Goal: Task Accomplishment & Management: Complete application form

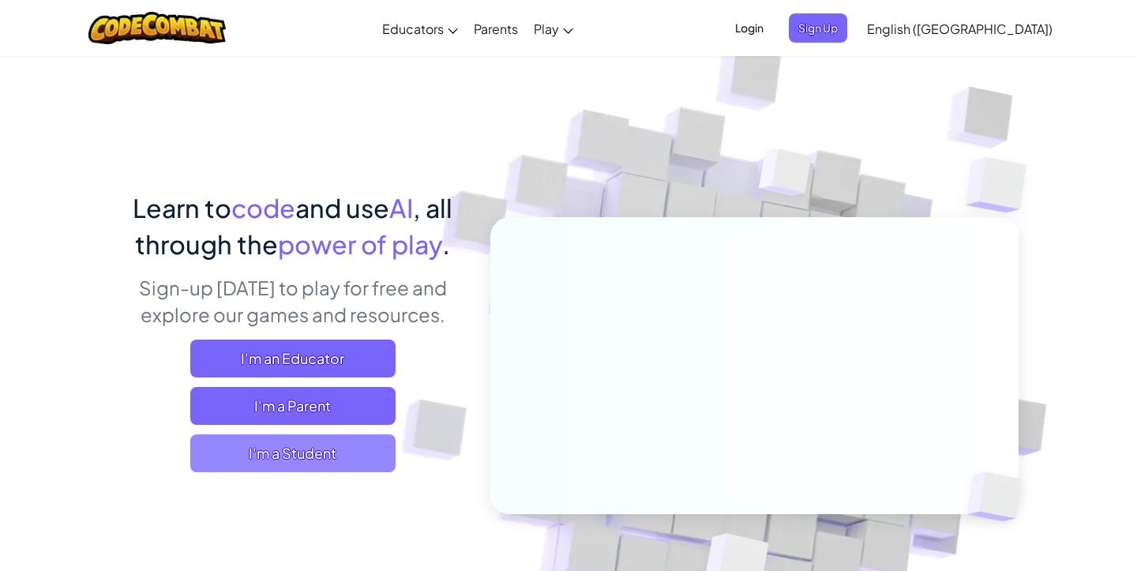
click at [263, 447] on span "I'm a Student" at bounding box center [292, 453] width 205 height 38
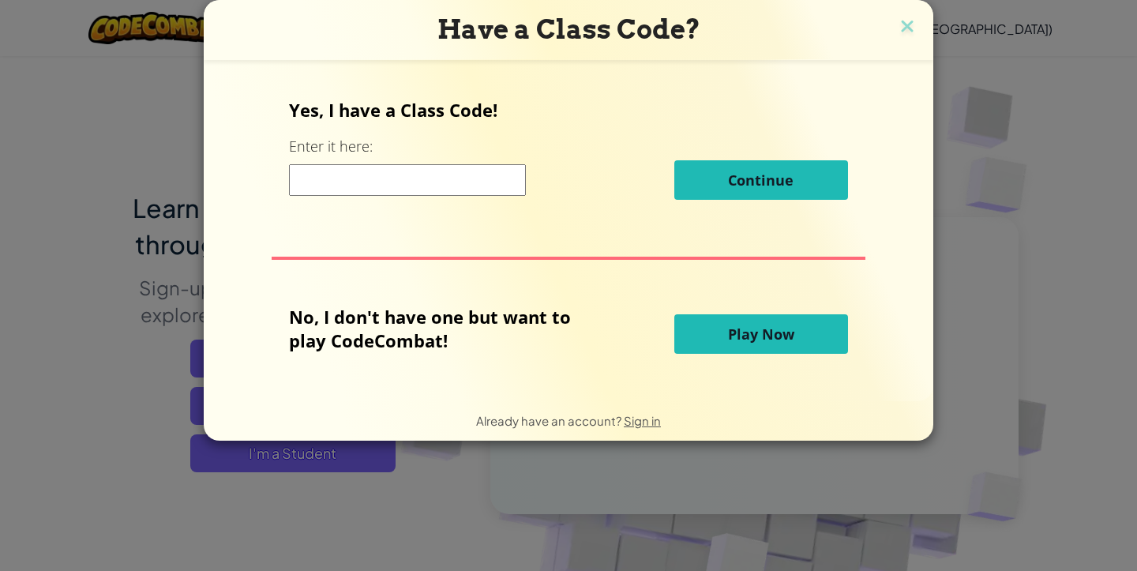
click at [447, 185] on input at bounding box center [407, 180] width 237 height 32
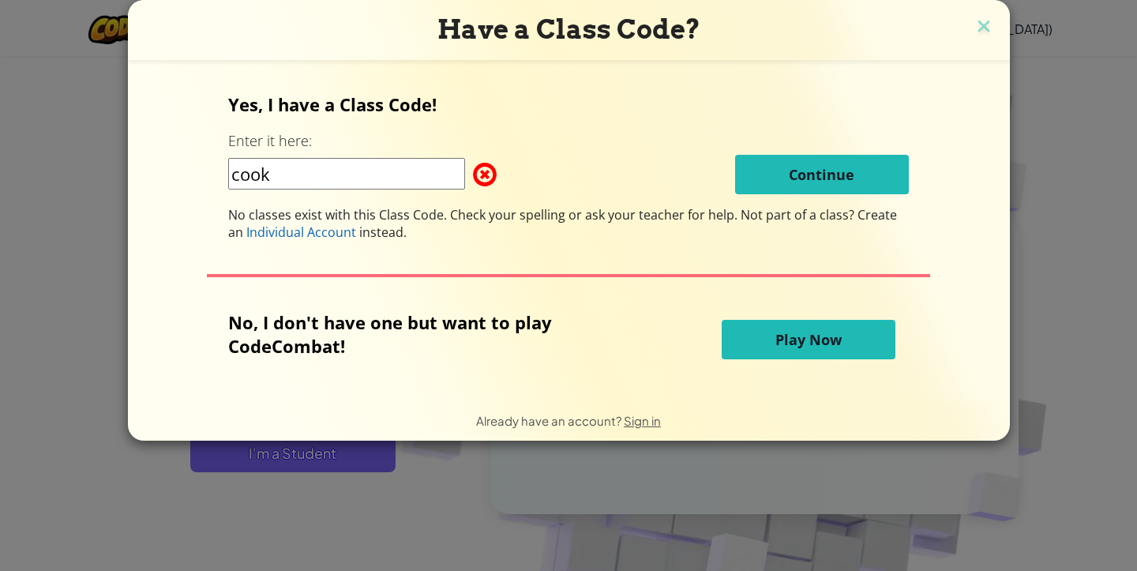
click at [245, 185] on input "cook" at bounding box center [346, 174] width 237 height 32
type input "C"
click at [632, 424] on span "Sign in" at bounding box center [642, 420] width 37 height 15
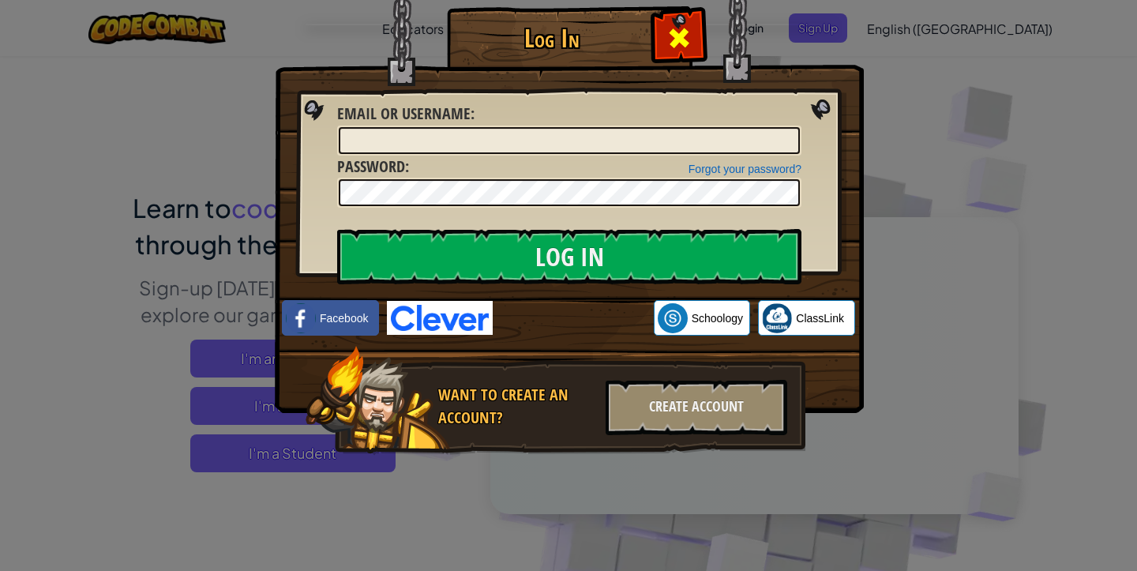
click at [673, 36] on span at bounding box center [678, 37] width 25 height 25
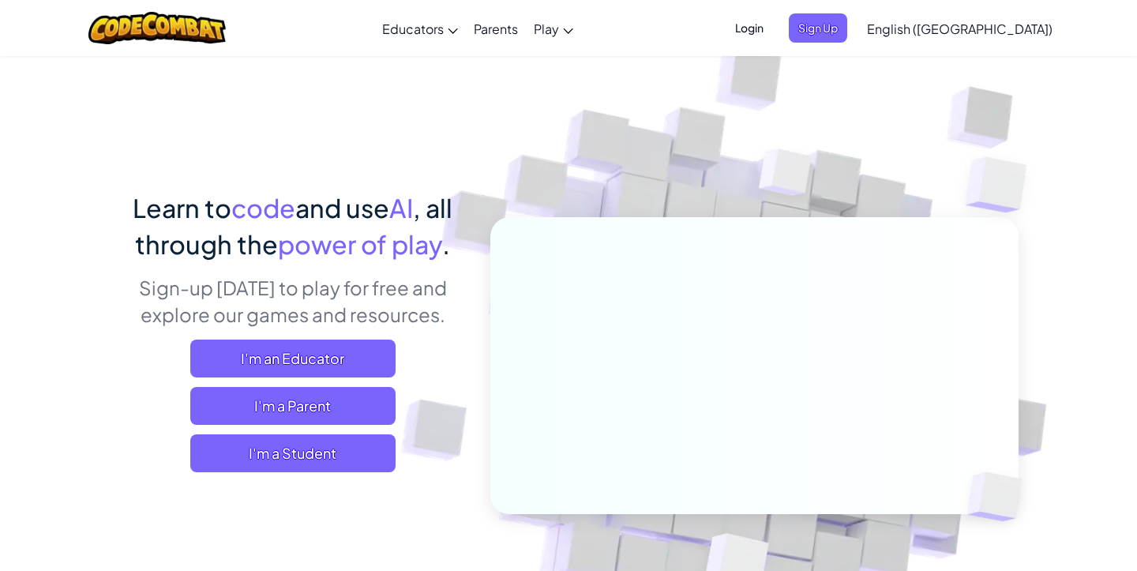
click at [773, 28] on span "Login" at bounding box center [749, 27] width 47 height 29
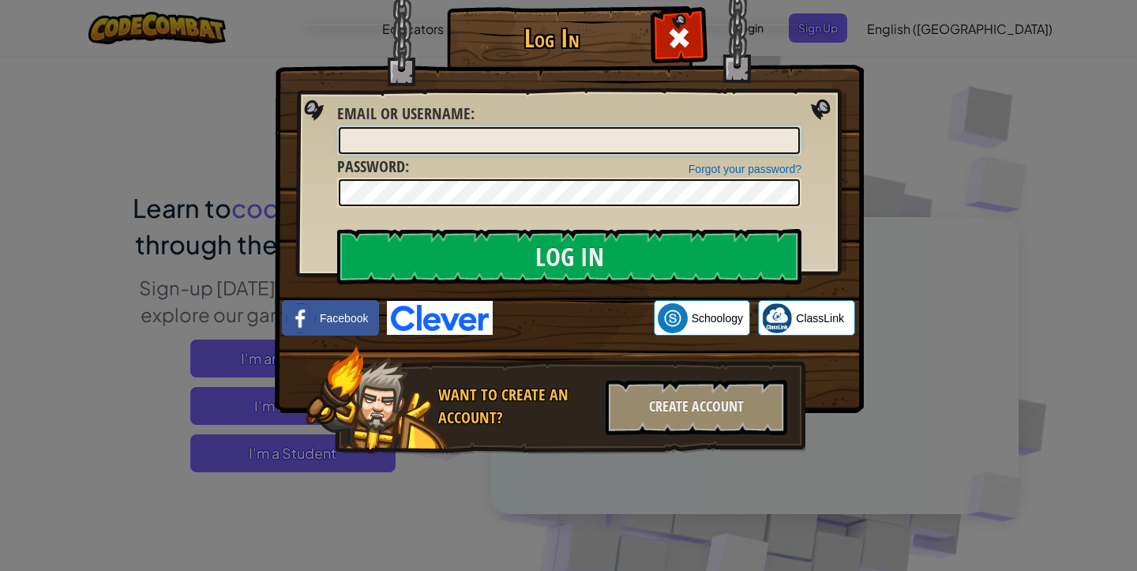
click at [420, 141] on input "Email or Username :" at bounding box center [569, 140] width 461 height 27
click at [683, 33] on span at bounding box center [678, 37] width 25 height 25
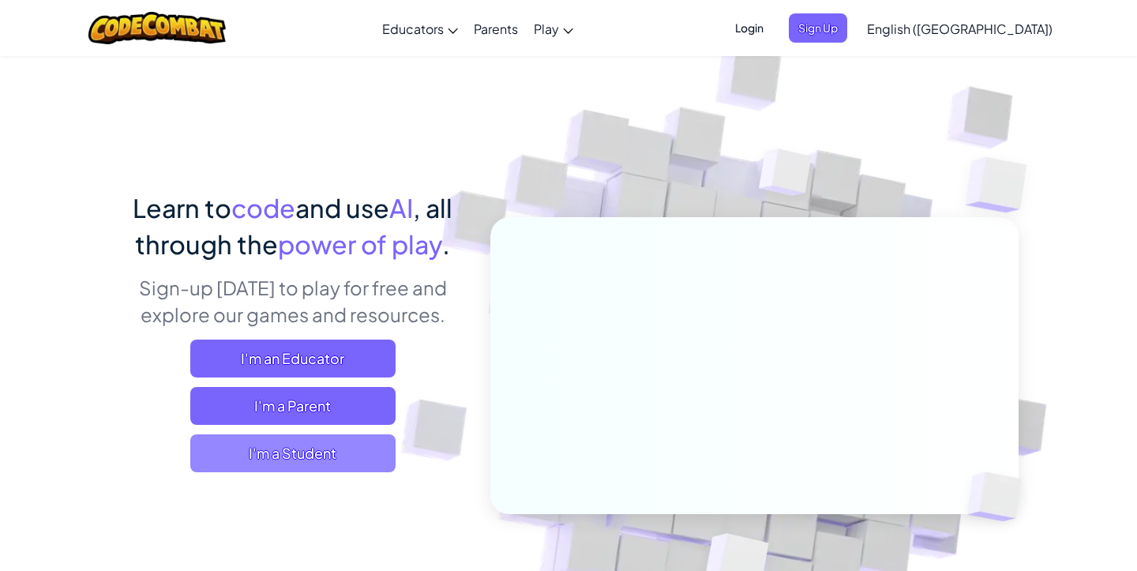
click at [298, 448] on span "I'm a Student" at bounding box center [292, 453] width 205 height 38
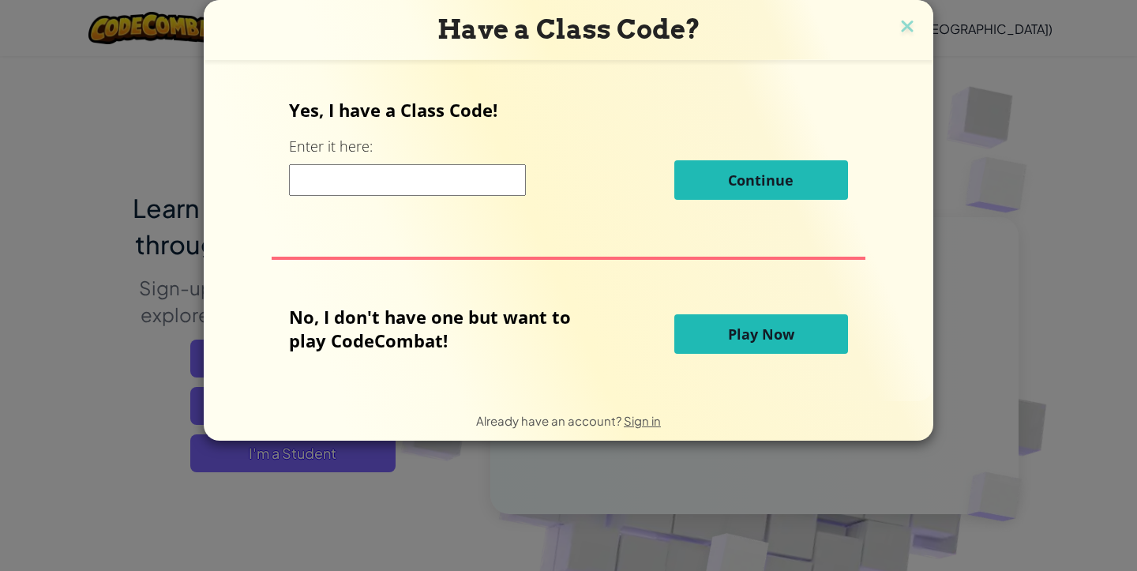
click at [442, 184] on input at bounding box center [407, 180] width 237 height 32
click at [639, 421] on span "Sign in" at bounding box center [642, 420] width 37 height 15
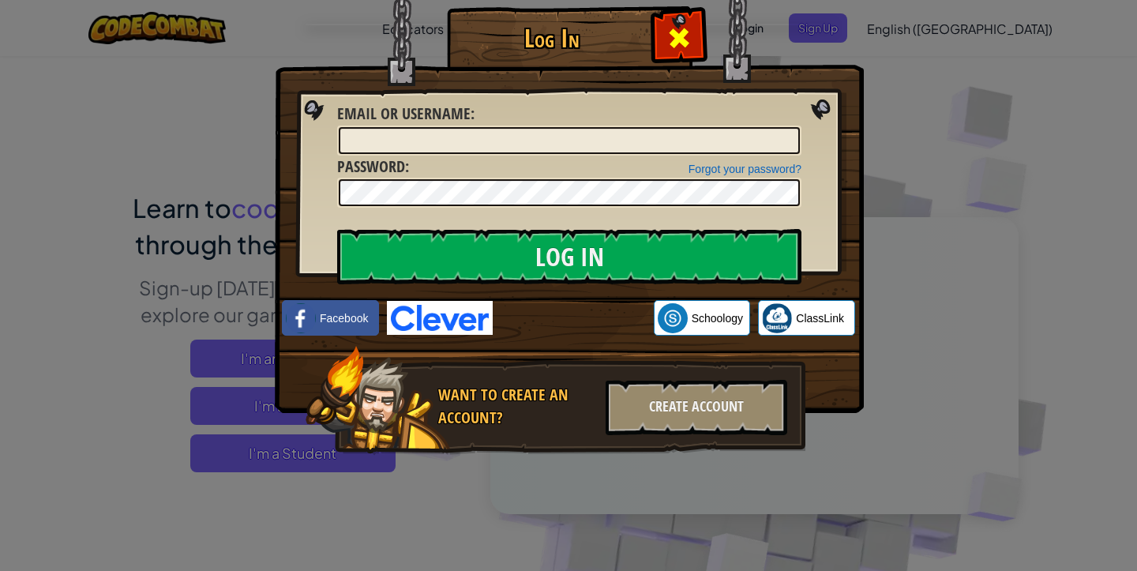
click at [681, 39] on span at bounding box center [678, 37] width 25 height 25
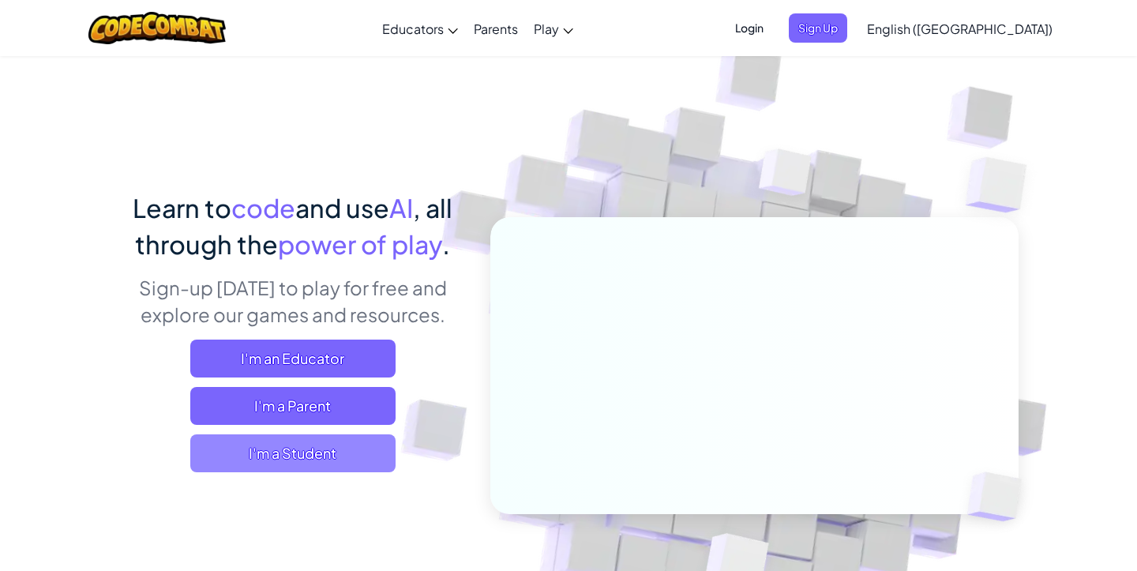
click at [226, 442] on span "I'm a Student" at bounding box center [292, 453] width 205 height 38
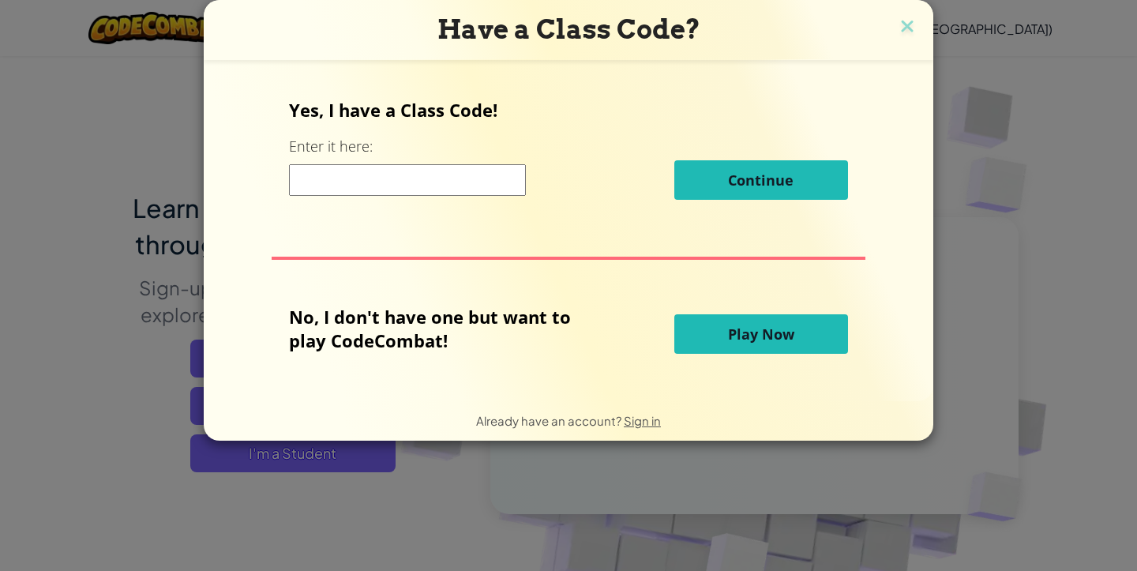
click at [350, 179] on input at bounding box center [407, 180] width 237 height 32
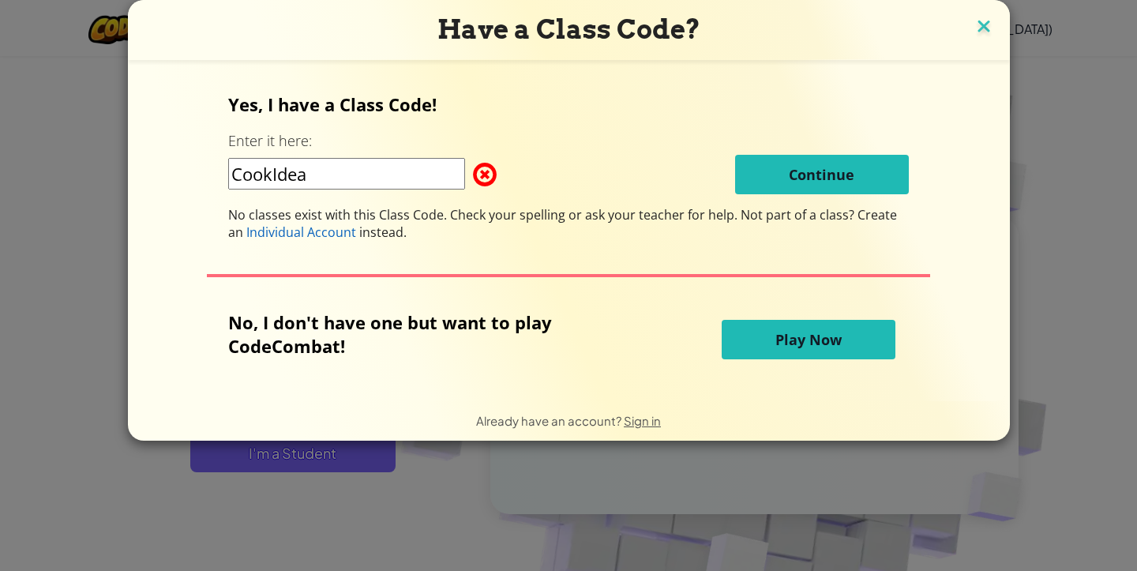
type input "CookIdea"
click at [974, 24] on img at bounding box center [984, 28] width 21 height 24
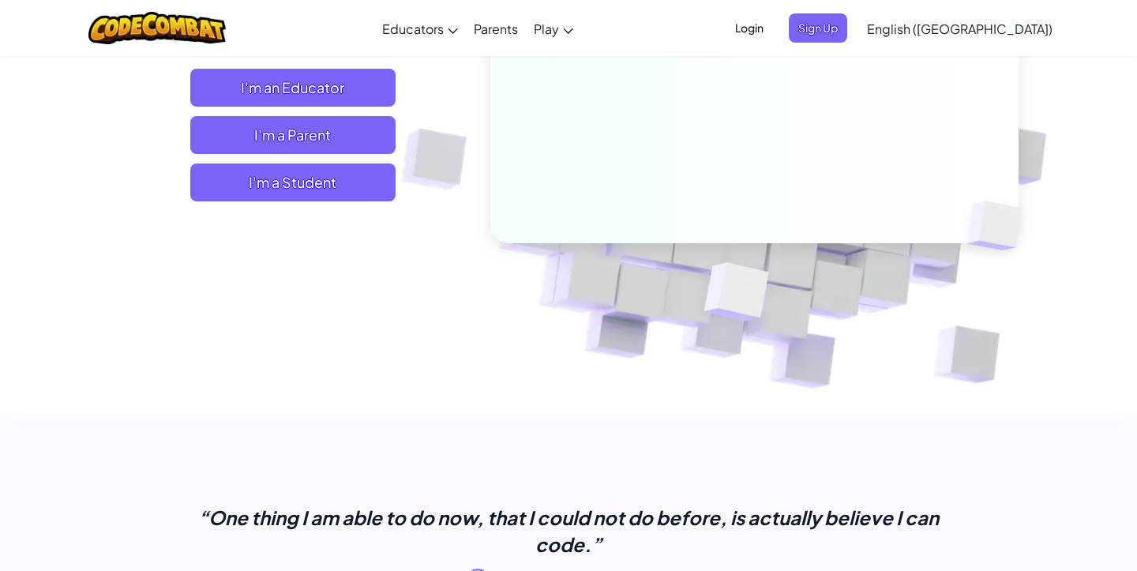
scroll to position [78, 0]
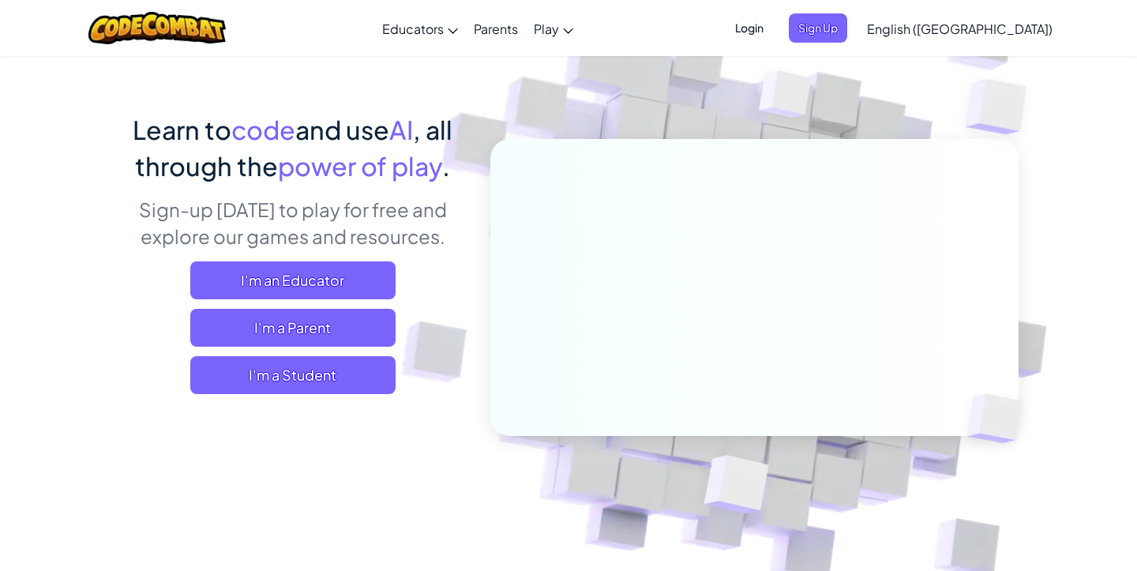
click at [773, 30] on span "Login" at bounding box center [749, 27] width 47 height 29
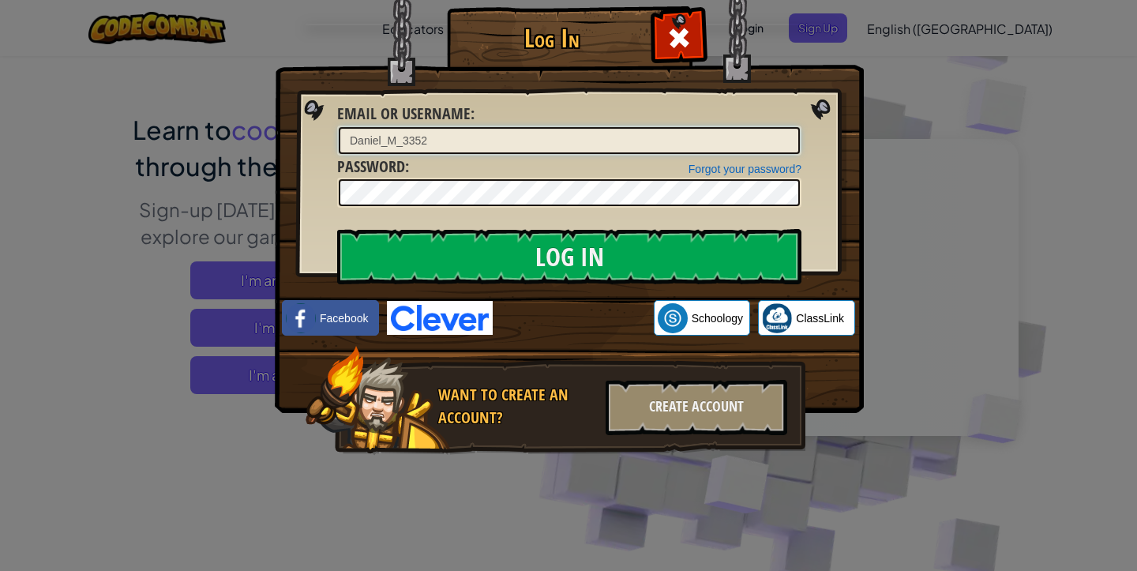
type input "Daniel_M_3352"
click at [518, 253] on input "Log In" at bounding box center [569, 256] width 464 height 55
